Goal: Transaction & Acquisition: Obtain resource

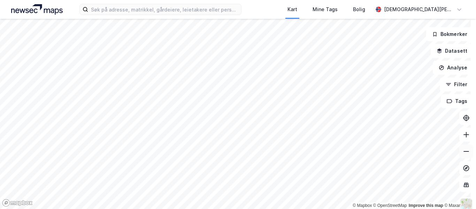
click at [464, 157] on button at bounding box center [466, 151] width 14 height 14
click at [463, 153] on icon at bounding box center [465, 151] width 7 height 7
click at [462, 133] on icon at bounding box center [465, 134] width 7 height 7
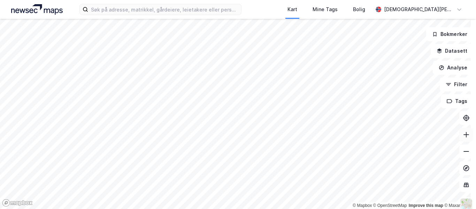
click at [462, 133] on icon at bounding box center [465, 134] width 7 height 7
click at [462, 149] on icon at bounding box center [465, 151] width 7 height 7
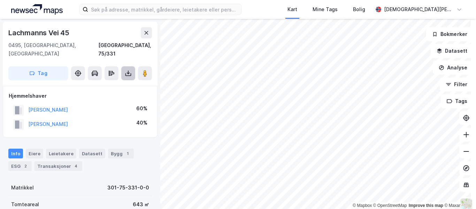
click at [127, 72] on icon at bounding box center [128, 73] width 3 height 2
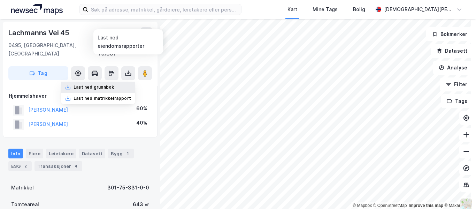
click at [109, 84] on div "Last ned grunnbok" at bounding box center [93, 87] width 40 height 6
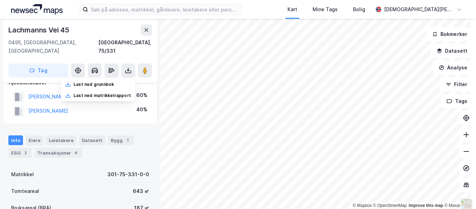
scroll to position [13, 0]
click at [460, 138] on button at bounding box center [466, 134] width 14 height 14
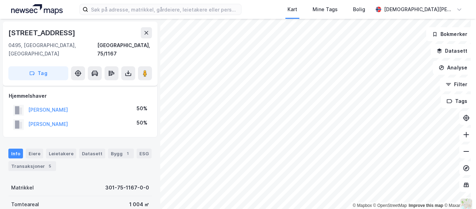
scroll to position [13, 0]
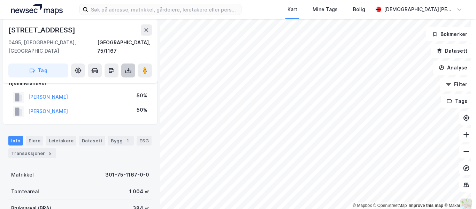
click at [127, 63] on button at bounding box center [128, 70] width 14 height 14
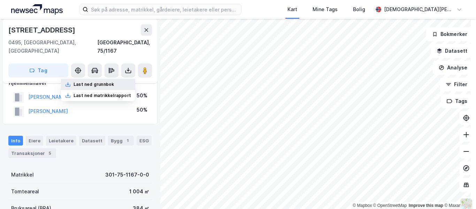
click at [101, 79] on div "Last ned grunnbok" at bounding box center [98, 84] width 74 height 11
